Goal: Task Accomplishment & Management: Use online tool/utility

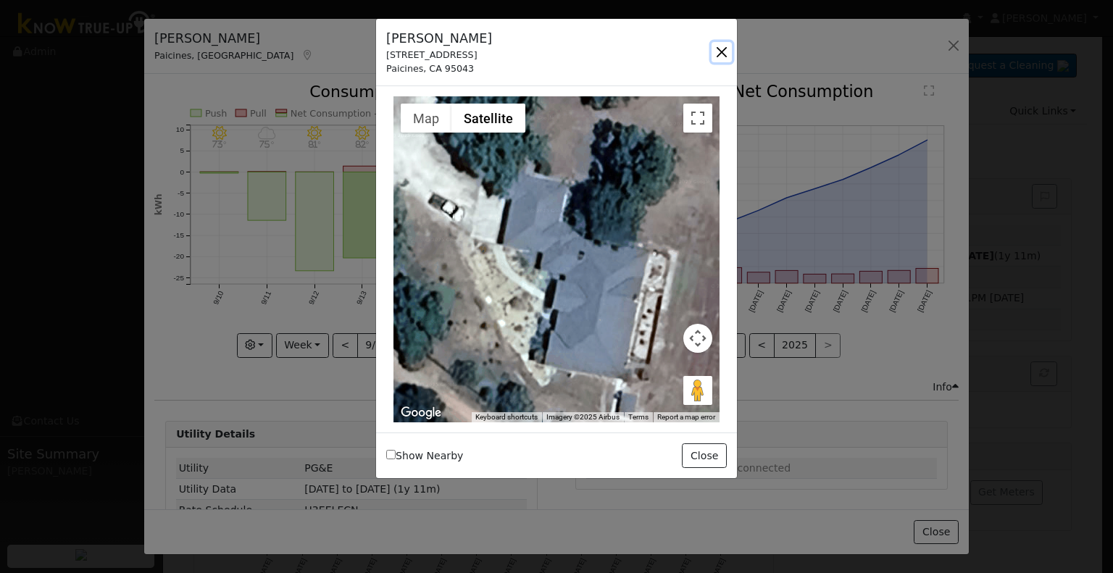
click at [720, 48] on button "button" at bounding box center [722, 52] width 20 height 20
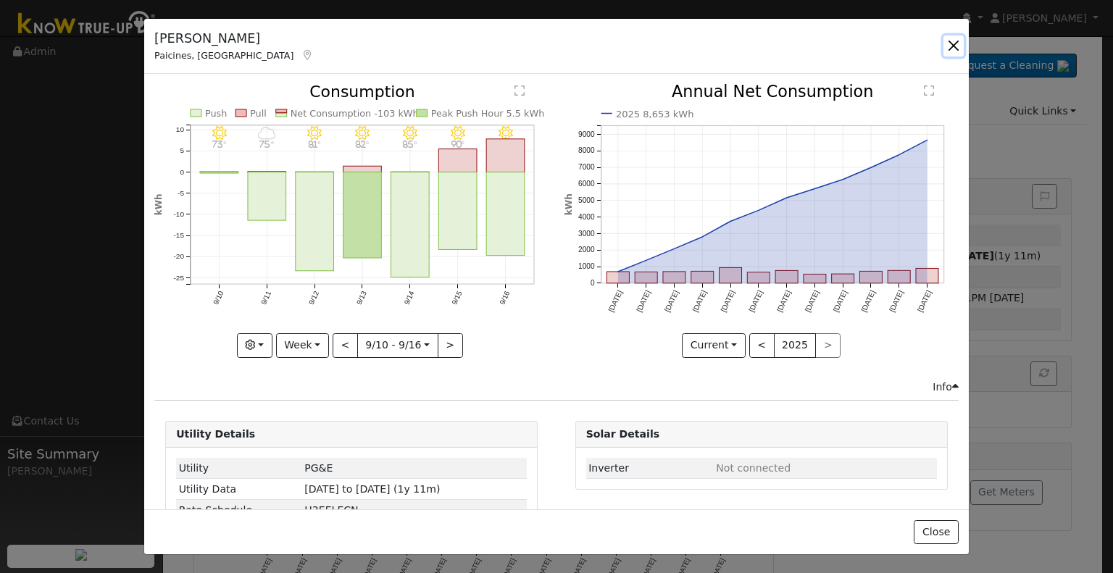
click at [959, 51] on button "button" at bounding box center [953, 46] width 20 height 20
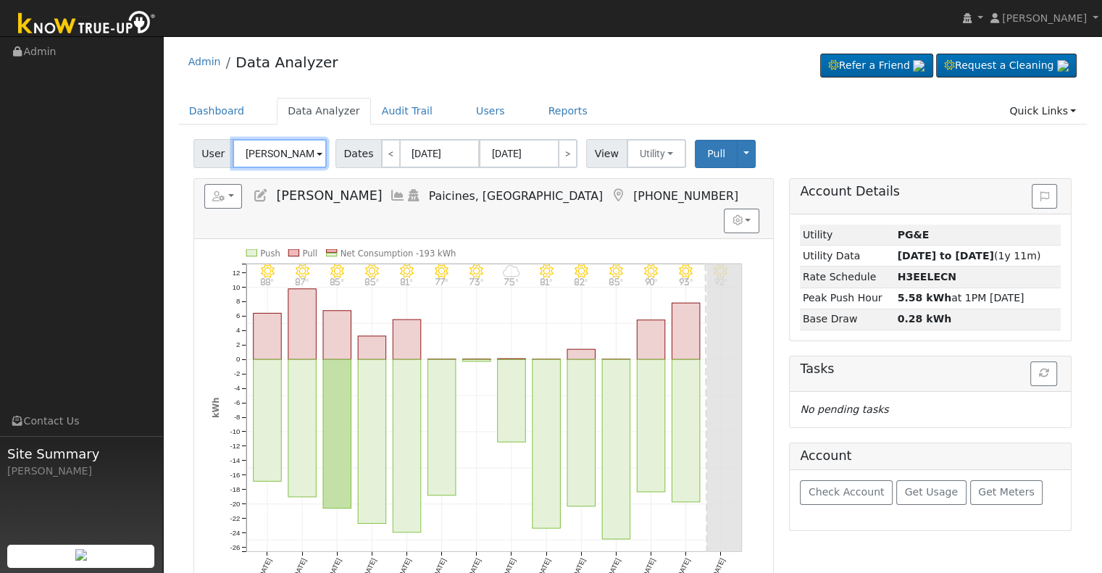
click at [285, 150] on input "[PERSON_NAME]" at bounding box center [280, 153] width 94 height 29
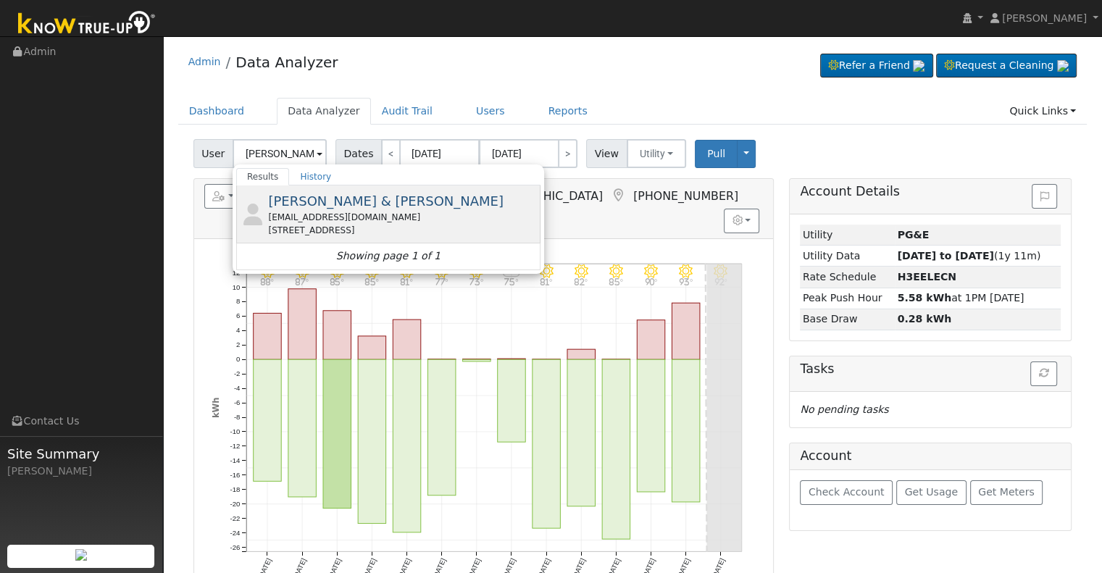
click at [346, 206] on span "[PERSON_NAME] & [PERSON_NAME]" at bounding box center [385, 200] width 235 height 15
type input "[PERSON_NAME] & [PERSON_NAME]"
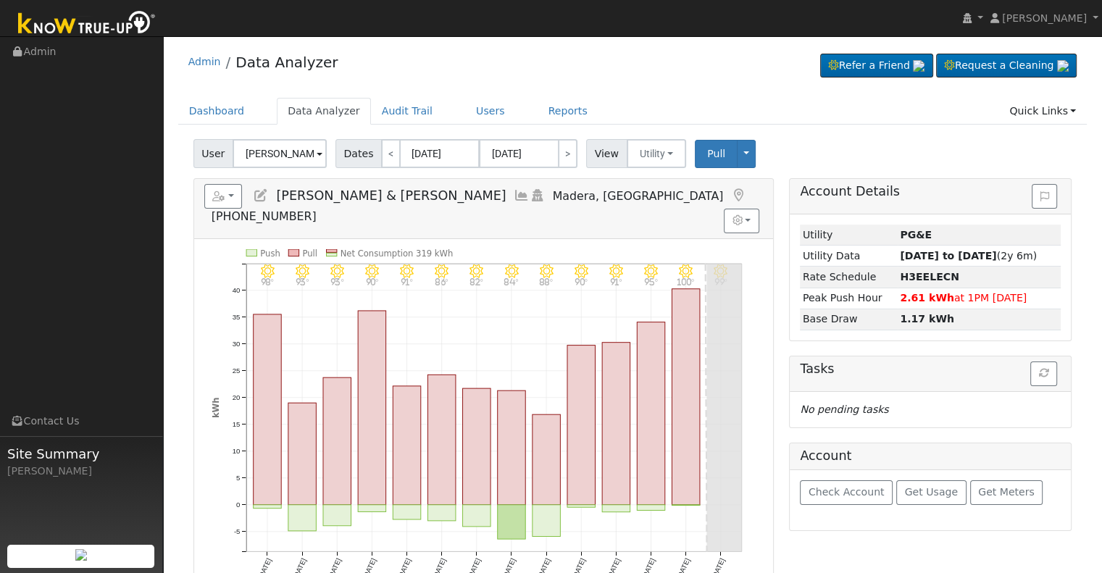
click at [514, 195] on icon at bounding box center [522, 195] width 16 height 13
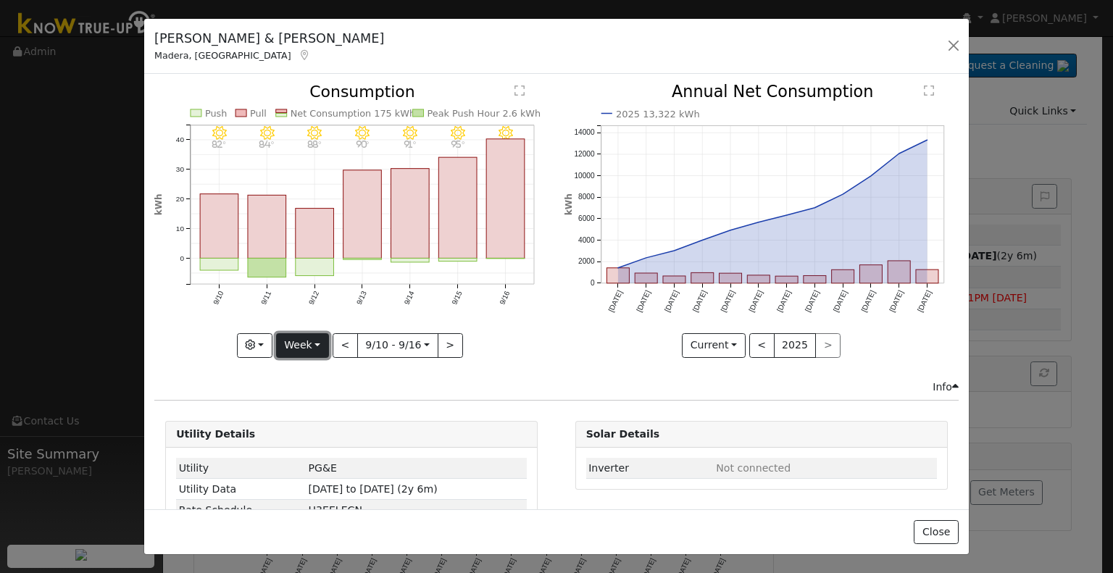
click at [325, 342] on button "Week" at bounding box center [302, 345] width 53 height 25
click at [348, 405] on link "Month" at bounding box center [327, 415] width 101 height 20
type input "[DATE]"
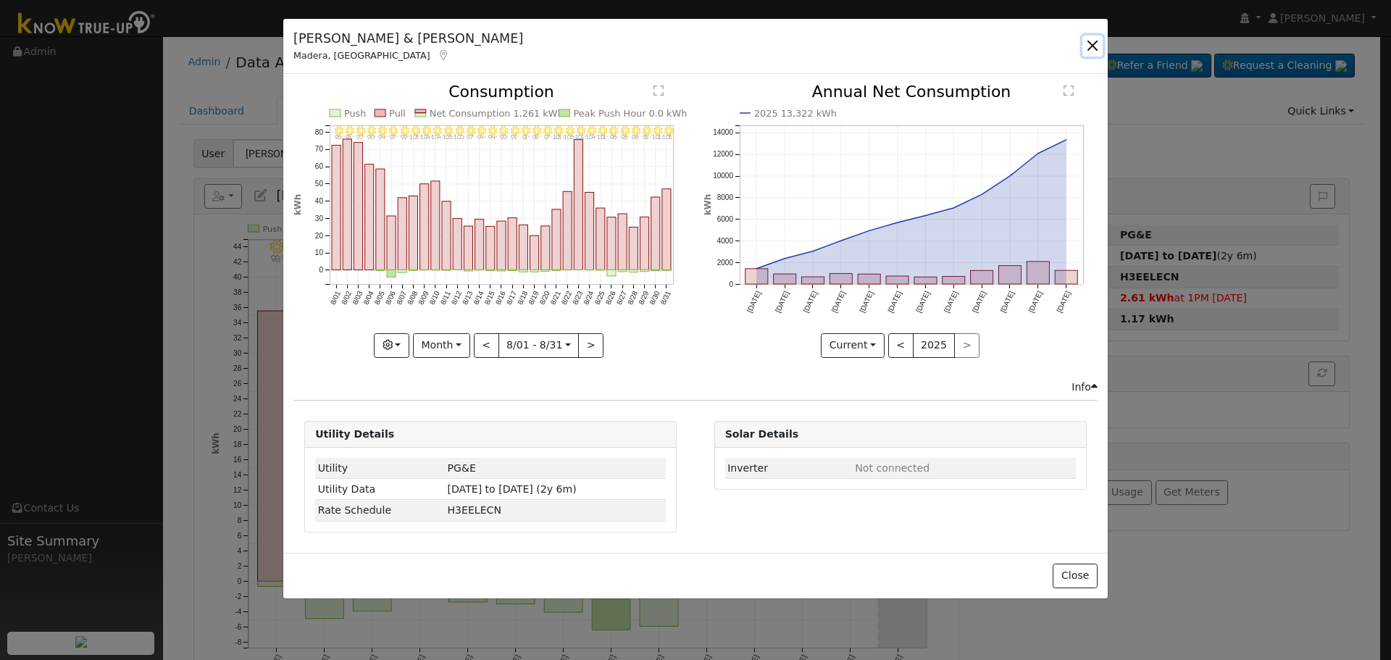
click at [1088, 45] on button "button" at bounding box center [1092, 46] width 20 height 20
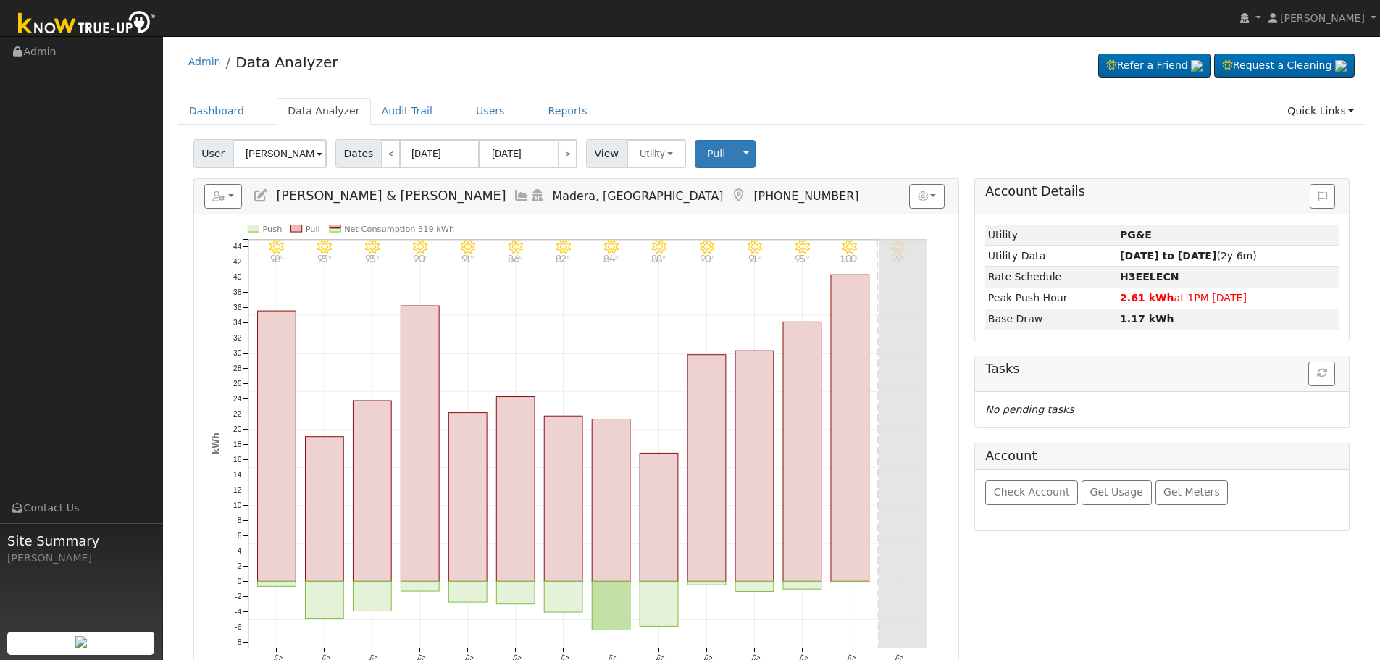
click at [514, 193] on icon at bounding box center [522, 195] width 16 height 13
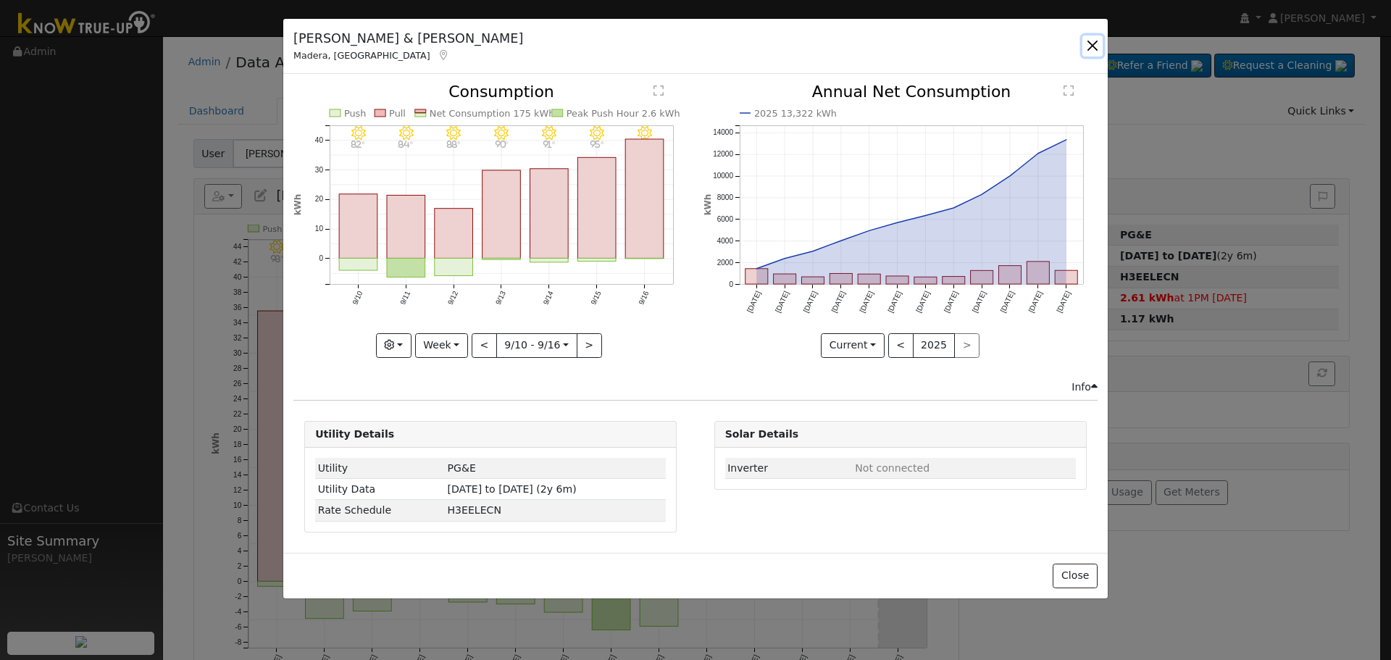
click at [1093, 47] on button "button" at bounding box center [1092, 46] width 20 height 20
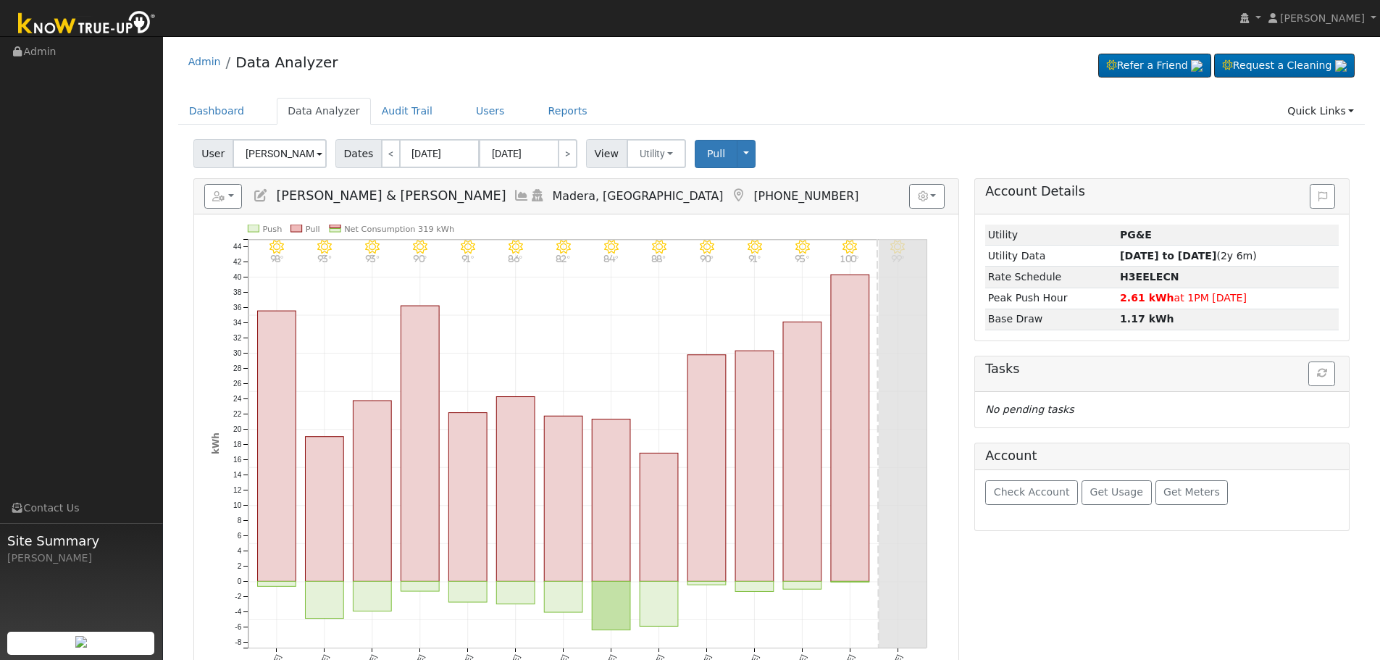
click at [514, 191] on icon at bounding box center [522, 195] width 16 height 13
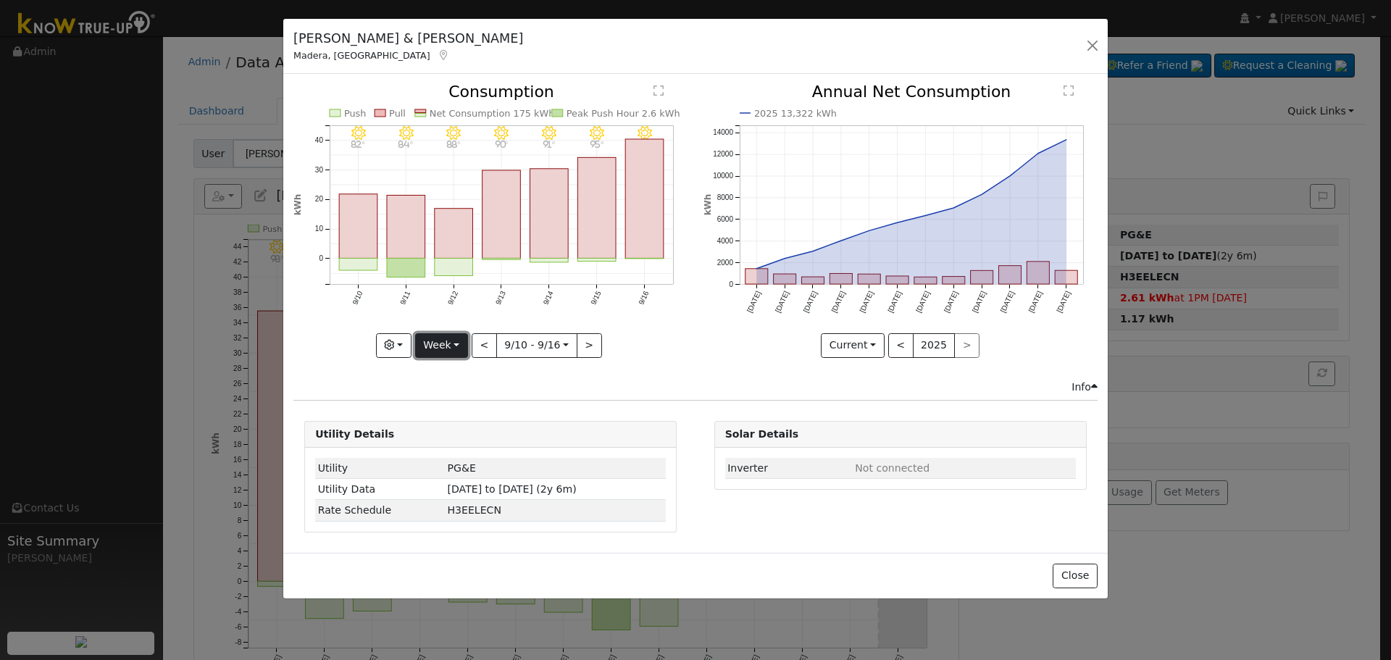
click at [453, 346] on button "Week" at bounding box center [441, 345] width 53 height 25
click at [457, 413] on link "Month" at bounding box center [466, 416] width 101 height 20
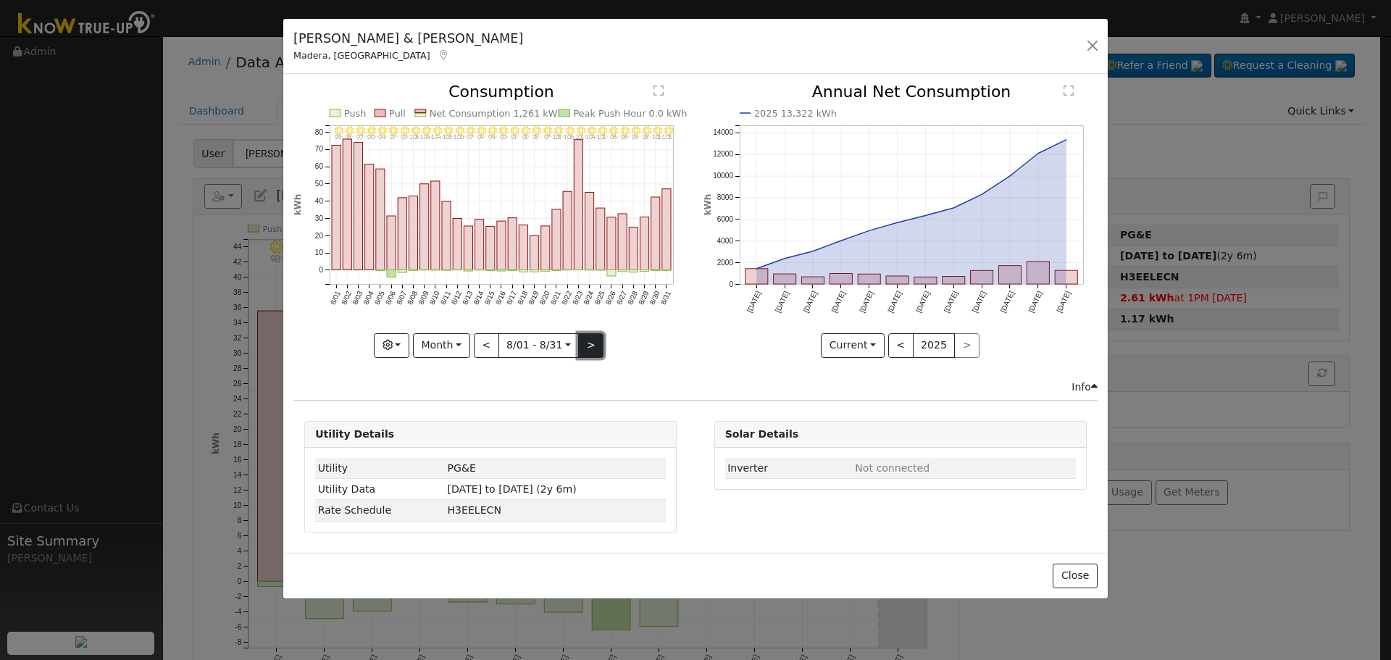
click at [578, 337] on button ">" at bounding box center [590, 345] width 25 height 25
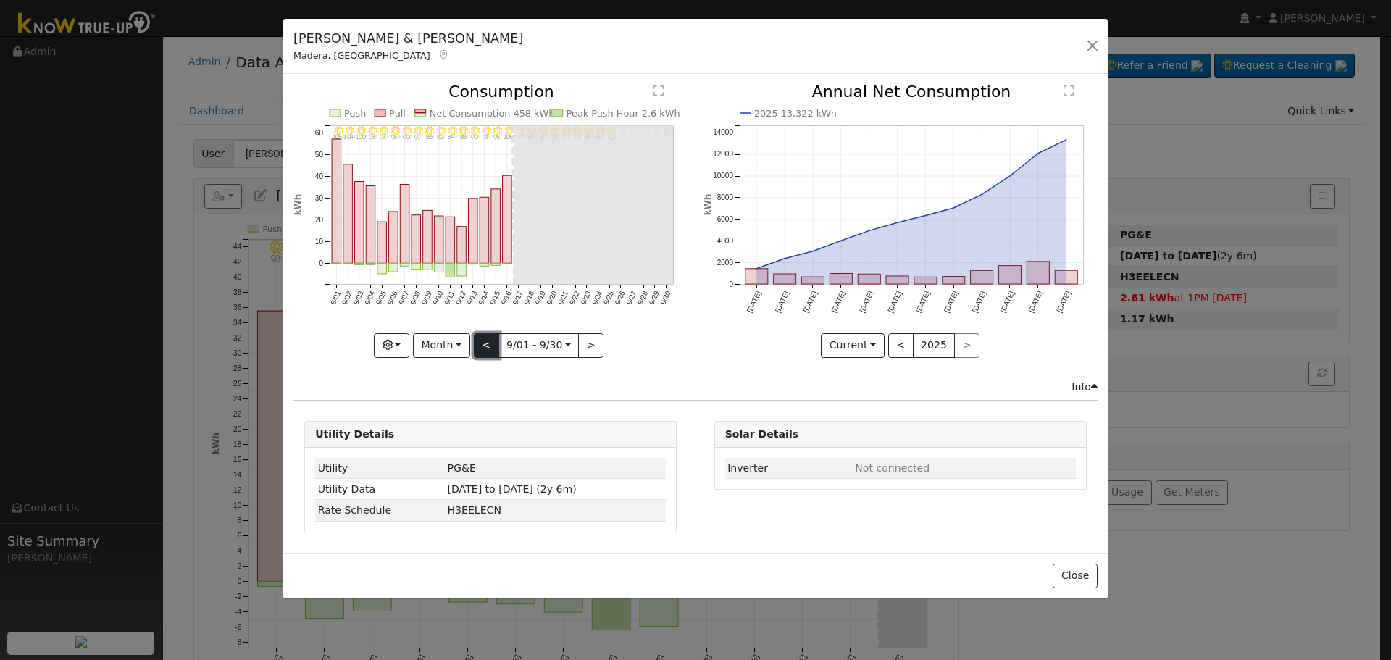
click at [483, 341] on button "<" at bounding box center [486, 345] width 25 height 25
type input "[DATE]"
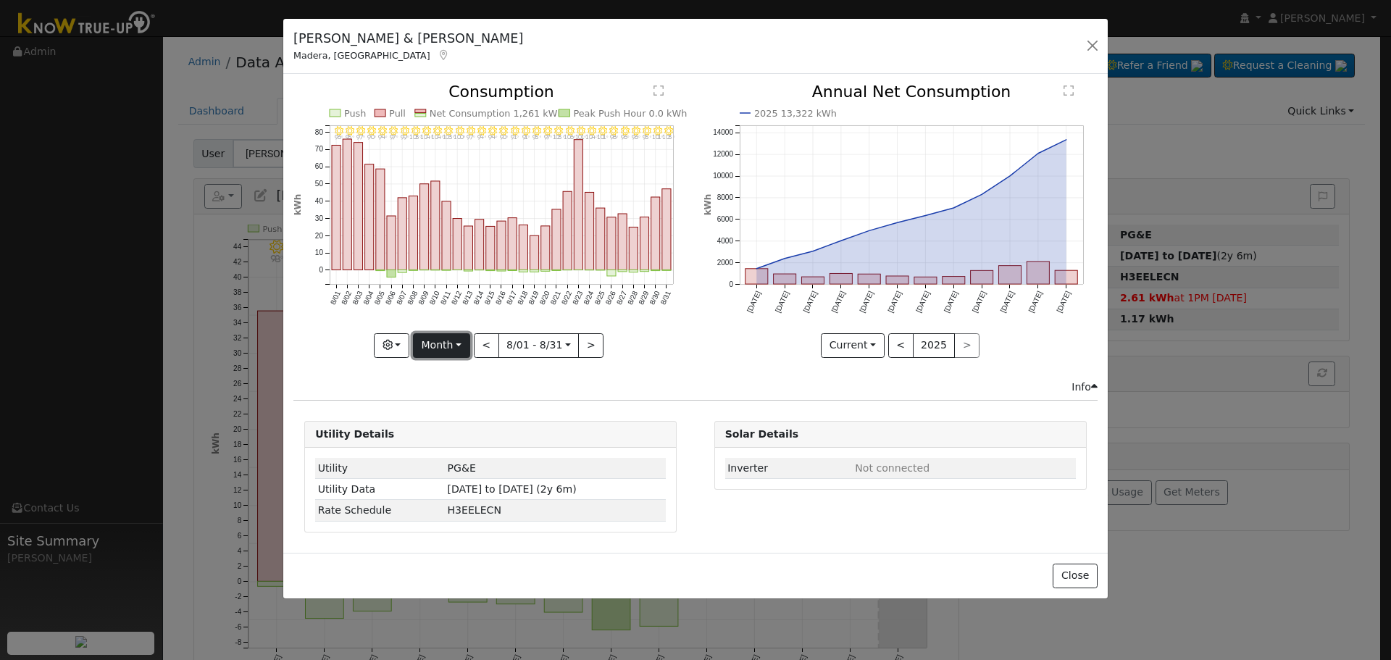
click at [466, 346] on button "Month" at bounding box center [441, 345] width 57 height 25
click at [472, 459] on link "Custom" at bounding box center [464, 457] width 101 height 20
select select "7"
click at [499, 341] on input "[DATE]" at bounding box center [494, 345] width 46 height 23
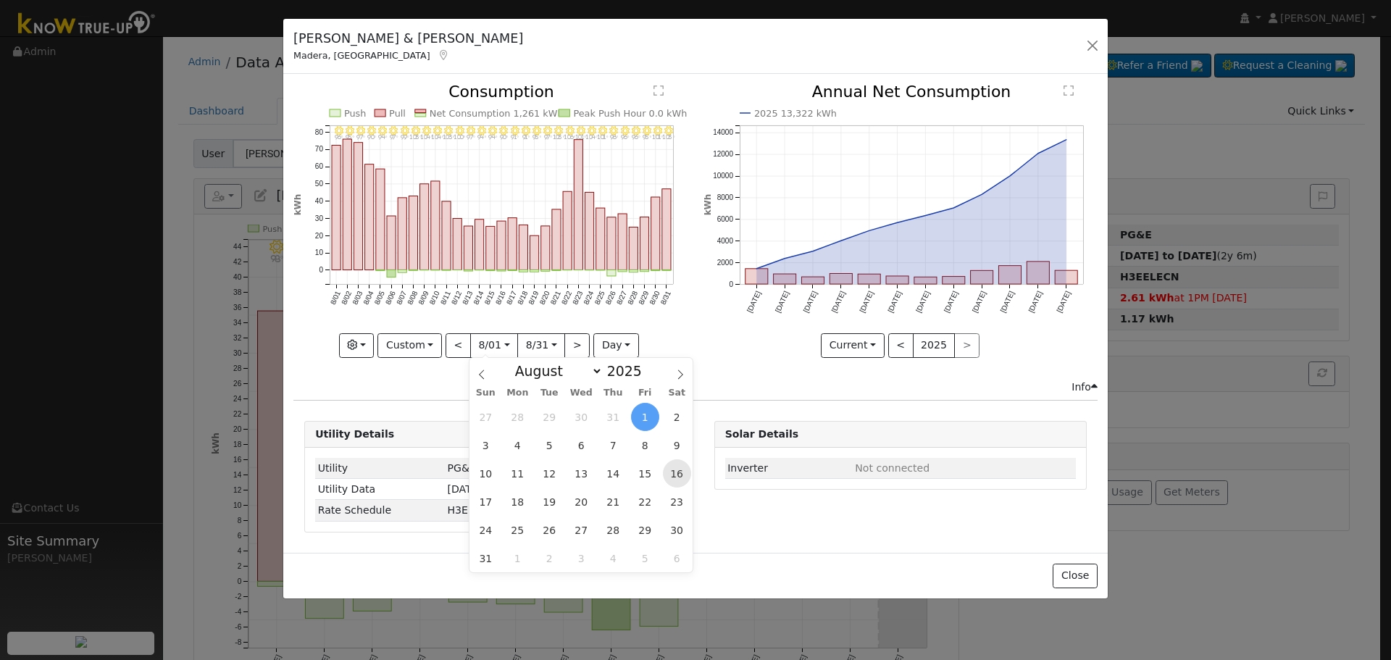
click at [672, 470] on span "16" at bounding box center [677, 473] width 28 height 28
type input "[DATE]"
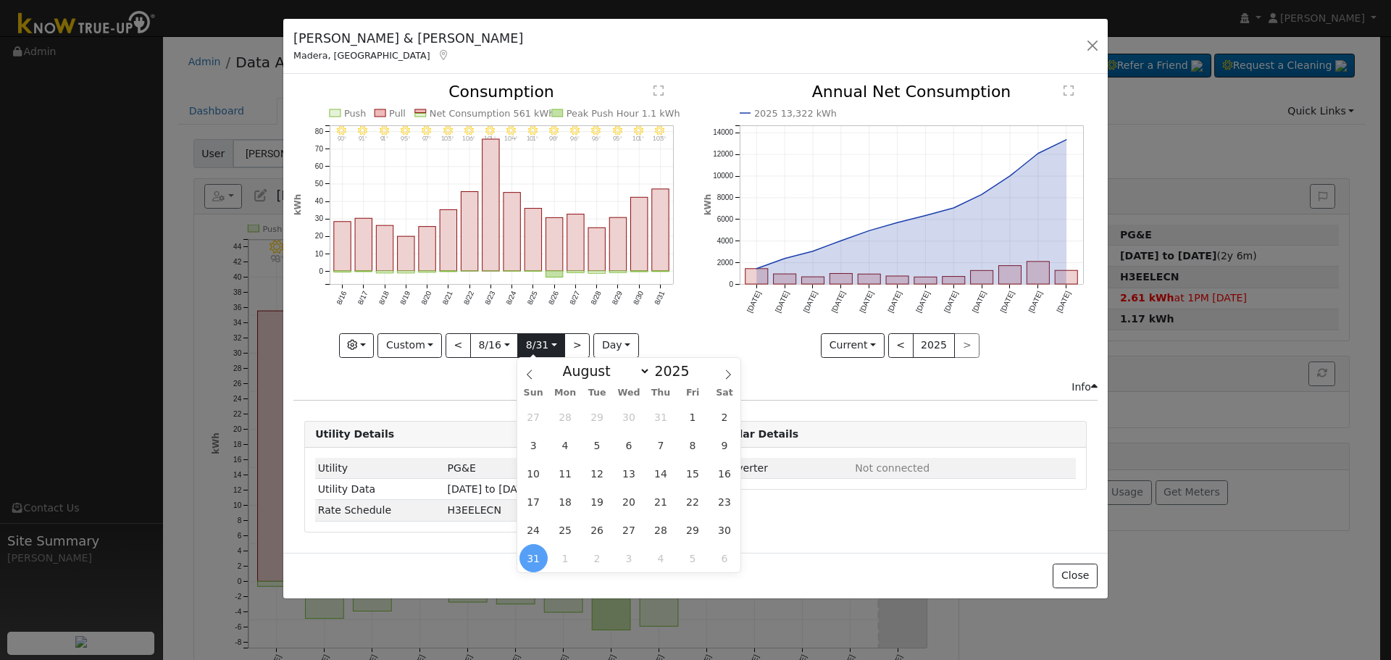
click at [546, 343] on input "[DATE]" at bounding box center [541, 345] width 46 height 23
click at [726, 374] on icon at bounding box center [728, 375] width 10 height 10
select select "8"
click at [624, 470] on span "17" at bounding box center [629, 473] width 28 height 28
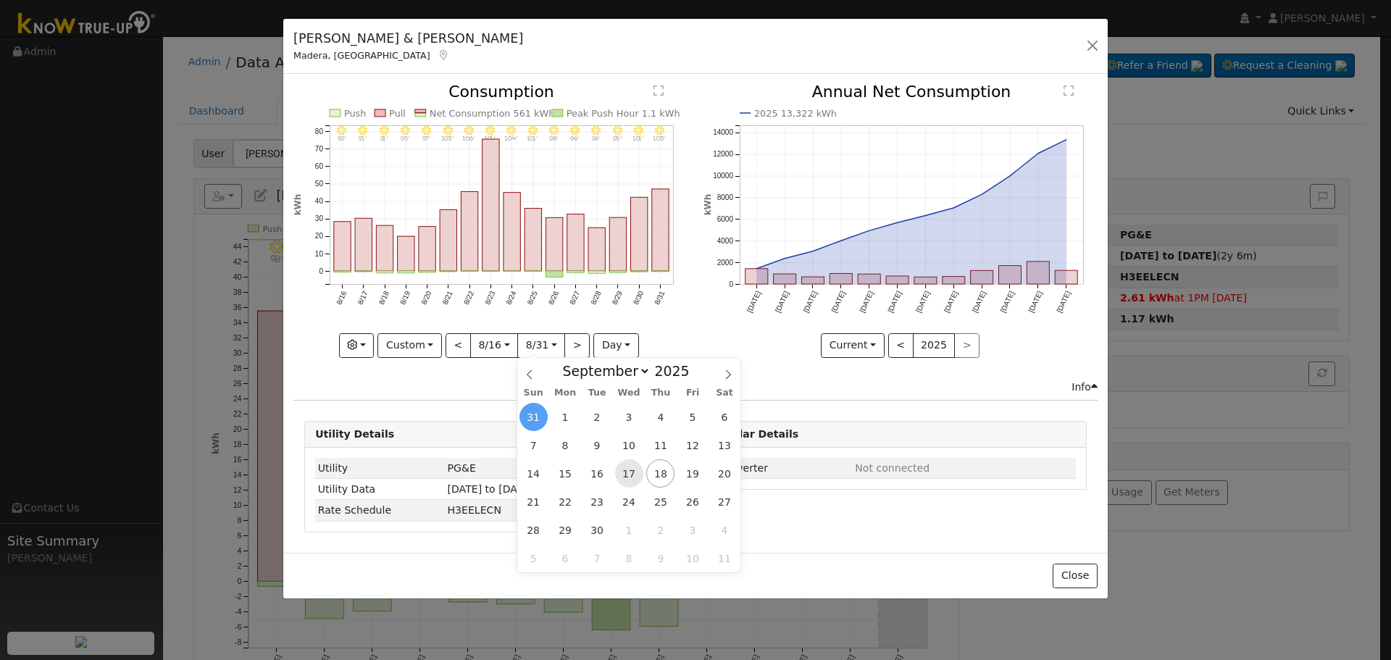
type input "[DATE]"
